Goal: Find specific page/section: Find specific page/section

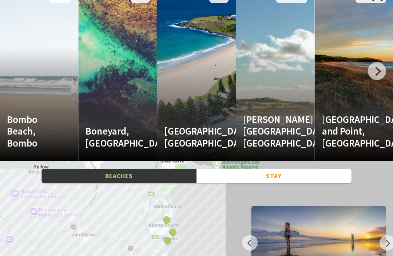
scroll to position [983, 0]
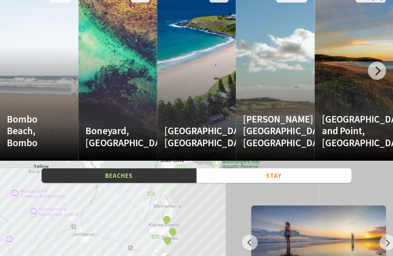
click at [379, 68] on div at bounding box center [377, 71] width 18 height 18
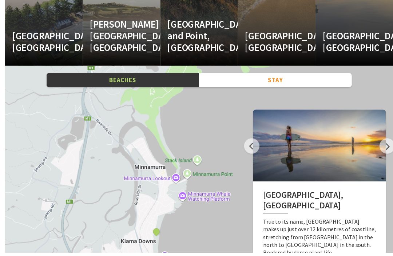
scroll to position [1081, 0]
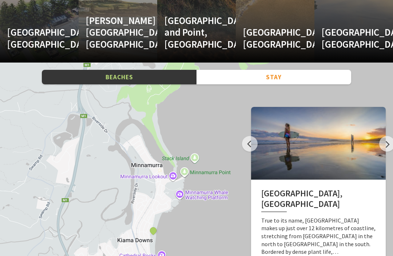
click at [271, 78] on button "Stay" at bounding box center [274, 77] width 155 height 15
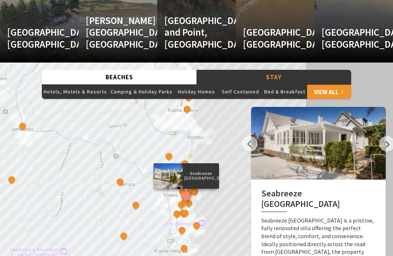
scroll to position [1097, 0]
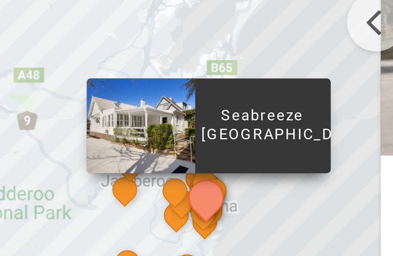
click at [77, 47] on div "Seabreeze Luxury Beach House The Sebel Kiama Seaside Escape 1 Driftwood Beach H…" at bounding box center [196, 178] width 393 height 262
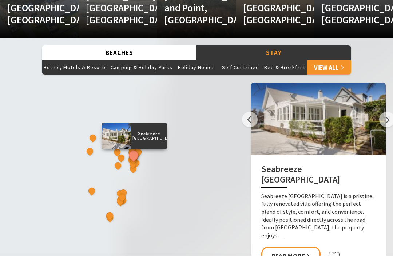
scroll to position [1106, 0]
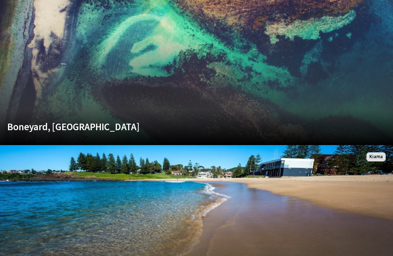
scroll to position [1297, 0]
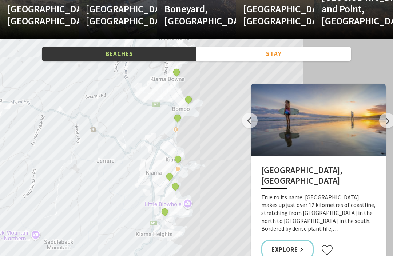
scroll to position [1118, 0]
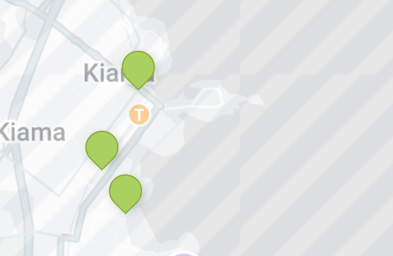
click at [183, 126] on button "See detail about Kendalls Beach, Kiama" at bounding box center [187, 130] width 9 height 9
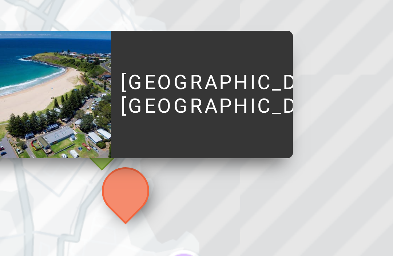
click at [43, 38] on div "[GEOGRAPHIC_DATA], [GEOGRAPHIC_DATA], [GEOGRAPHIC_DATA][PERSON_NAME], [GEOGRAPH…" at bounding box center [196, 157] width 393 height 262
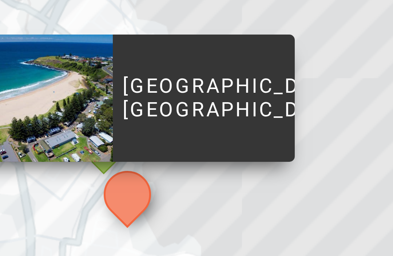
click at [178, 118] on button "See detail about Surf Beach, Kiama" at bounding box center [182, 122] width 9 height 9
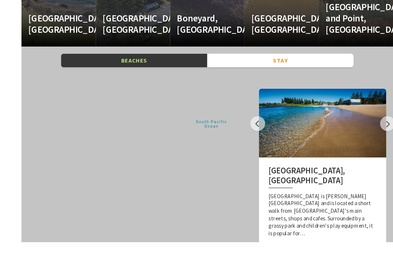
scroll to position [1132, 0]
